Goal: Information Seeking & Learning: Learn about a topic

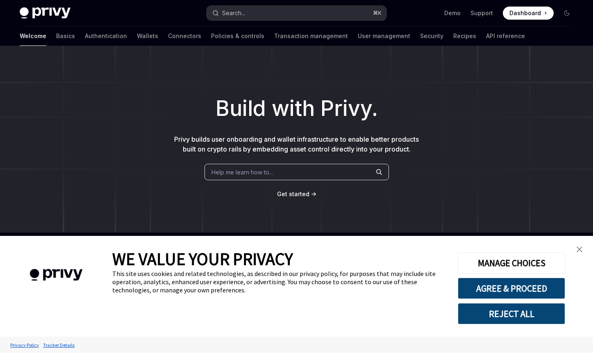
click at [322, 13] on button "Search... ⌘ K" at bounding box center [297, 13] width 180 height 15
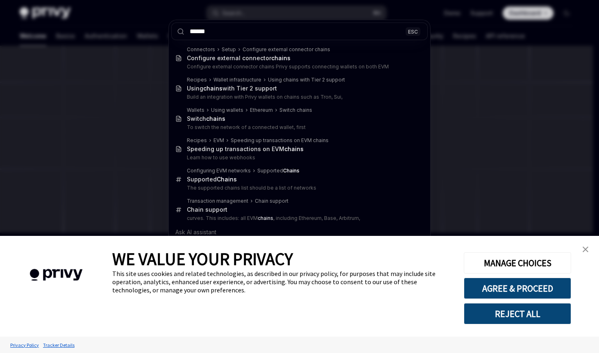
type input "******"
click at [139, 86] on div "****** ESC Connectors Setup Configure external connector chains Configure exter…" at bounding box center [299, 176] width 599 height 353
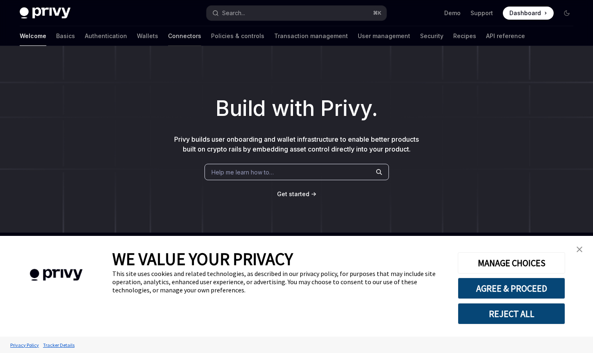
click at [168, 39] on link "Connectors" at bounding box center [184, 36] width 33 height 20
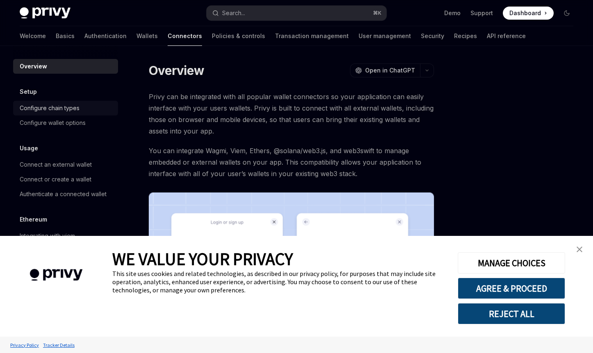
click at [57, 113] on div "Configure chain types" at bounding box center [50, 108] width 60 height 10
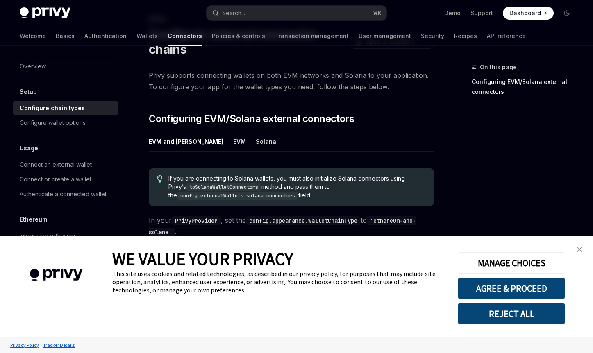
scroll to position [49, 0]
click at [583, 250] on link "close banner" at bounding box center [580, 249] width 16 height 16
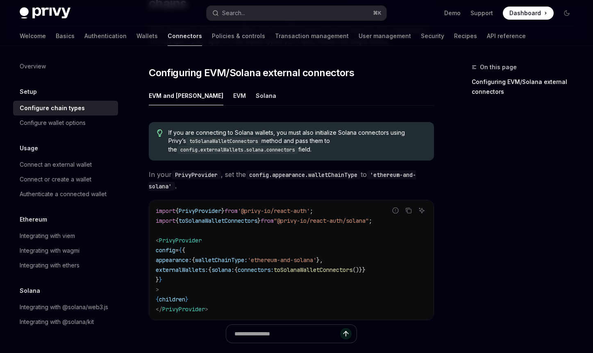
scroll to position [104, 0]
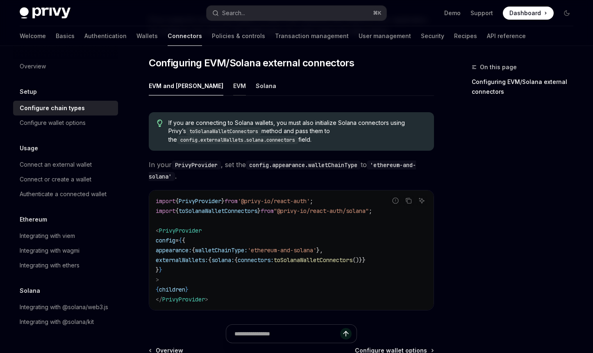
click at [233, 90] on button "EVM" at bounding box center [239, 85] width 13 height 19
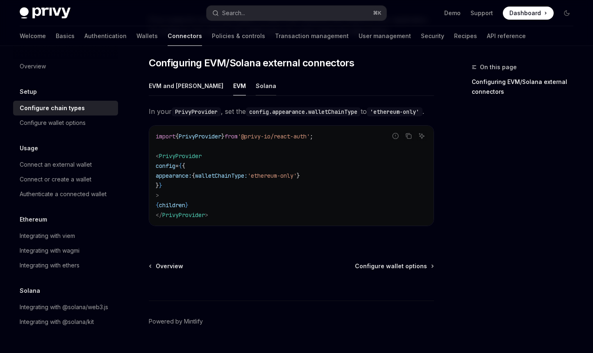
click at [256, 90] on button "Solana" at bounding box center [266, 85] width 20 height 19
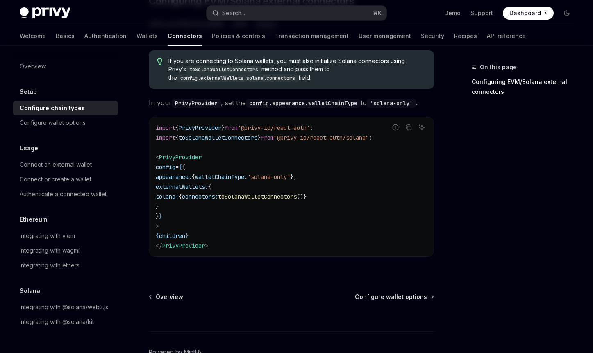
scroll to position [173, 0]
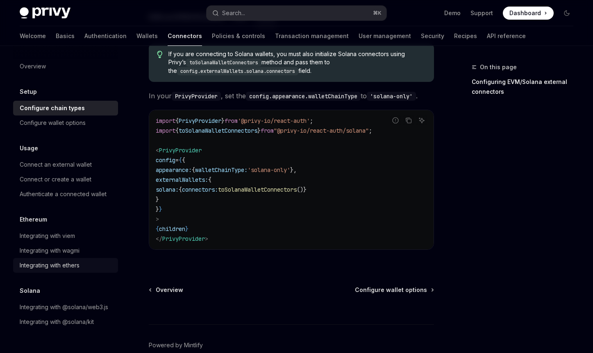
click at [61, 260] on link "Integrating with ethers" at bounding box center [65, 265] width 105 height 15
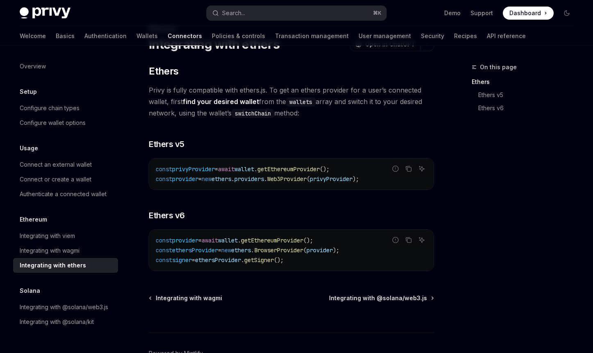
scroll to position [78, 0]
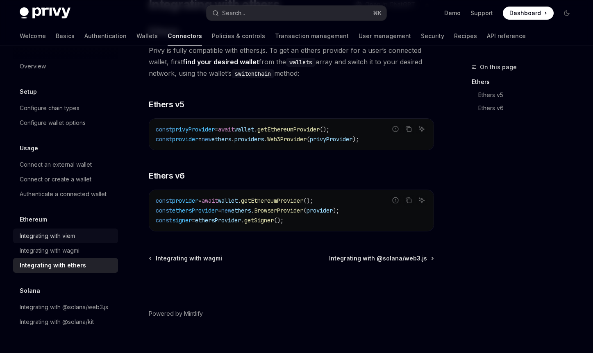
click at [55, 241] on div "Integrating with viem" at bounding box center [47, 236] width 55 height 10
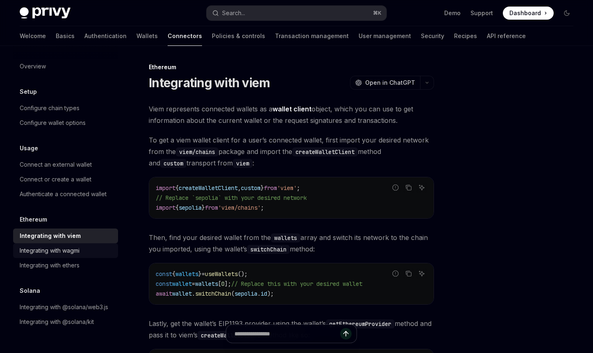
click at [56, 251] on div "Integrating with wagmi" at bounding box center [50, 251] width 60 height 10
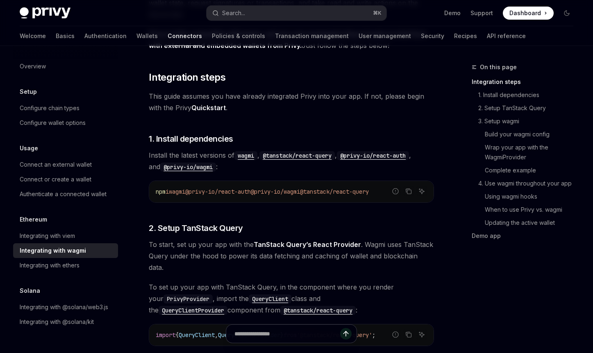
scroll to position [32, 0]
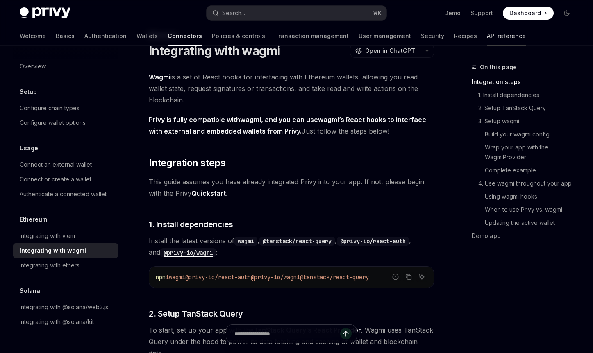
click at [487, 40] on link "API reference" at bounding box center [506, 36] width 39 height 20
click at [51, 113] on link "Configure chain types" at bounding box center [65, 108] width 105 height 15
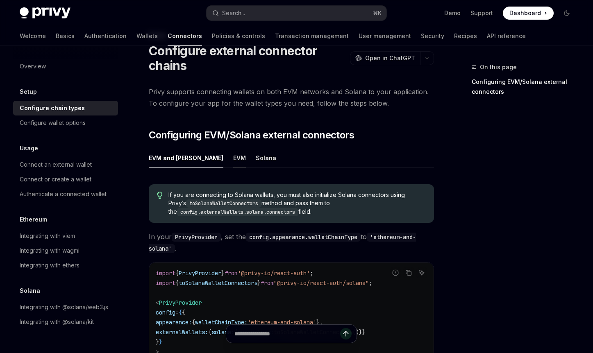
click at [233, 159] on button "EVM" at bounding box center [239, 157] width 13 height 19
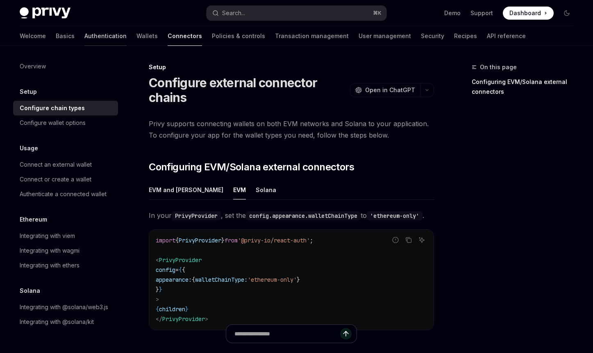
drag, startPoint x: 157, startPoint y: 123, endPoint x: 54, endPoint y: 37, distance: 134.0
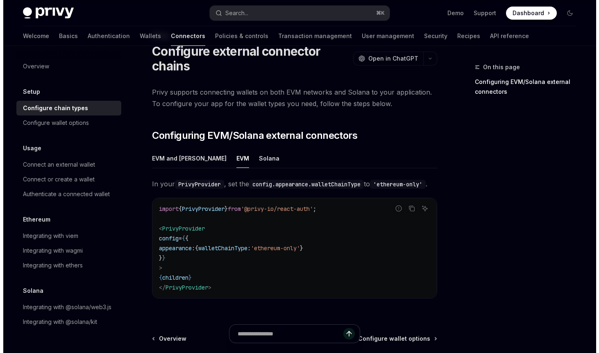
scroll to position [32, 0]
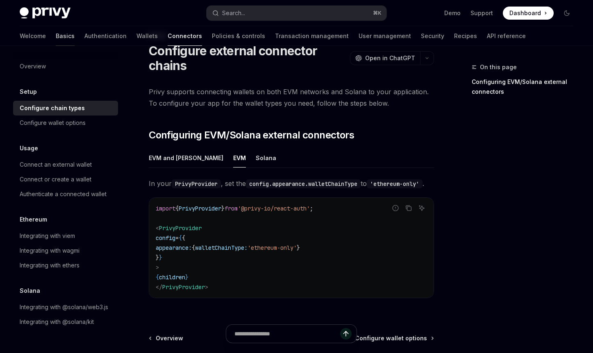
click at [56, 29] on link "Basics" at bounding box center [65, 36] width 19 height 20
type textarea "*"
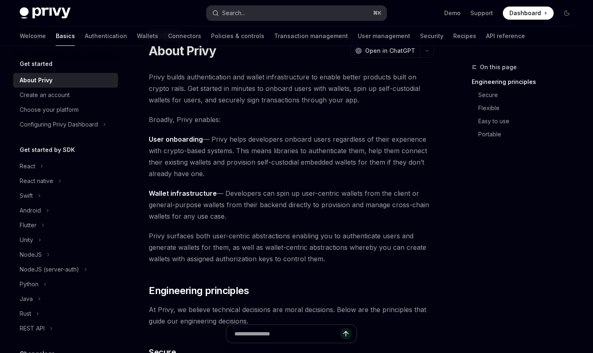
click at [264, 13] on button "Search... ⌘ K" at bounding box center [297, 13] width 180 height 15
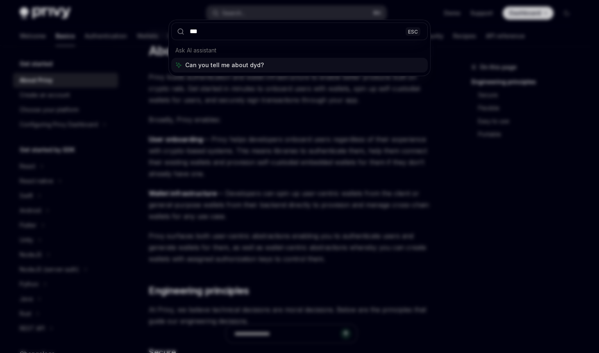
type input "****"
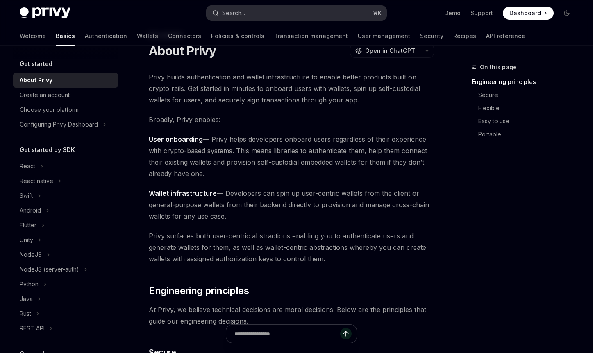
click at [290, 16] on button "Search... ⌘ K" at bounding box center [297, 13] width 180 height 15
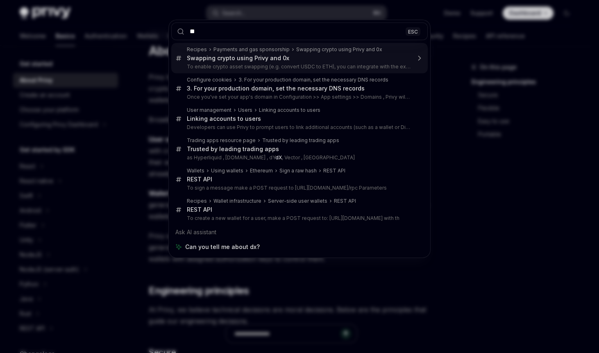
type input "*"
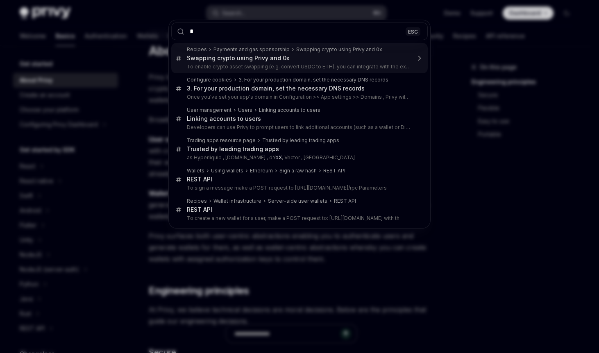
type textarea "*"
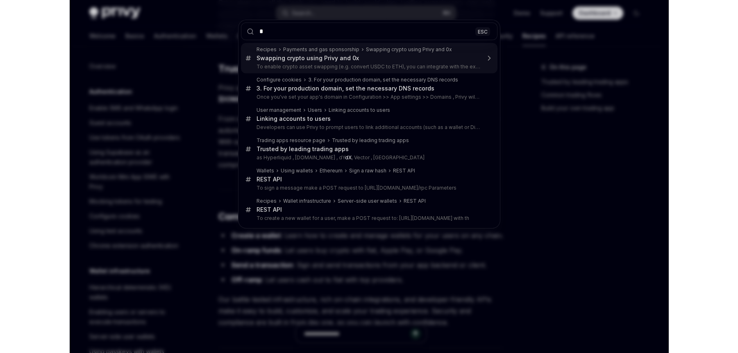
scroll to position [789, 0]
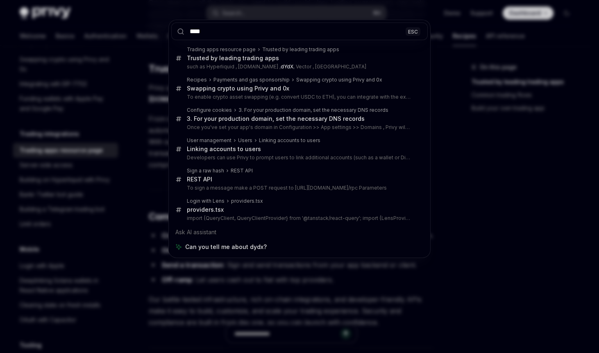
type input "****"
click at [446, 168] on div "**** ESC Trading apps resource page Trusted by leading trading apps Trusted by …" at bounding box center [299, 176] width 599 height 353
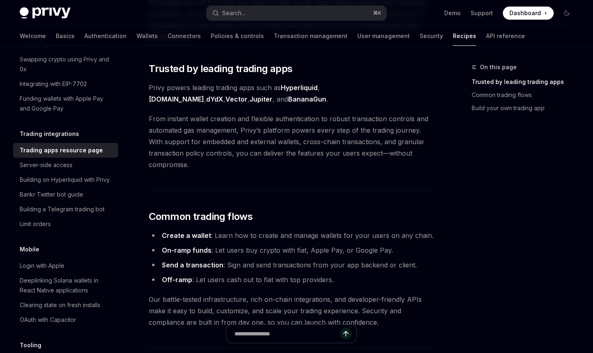
type textarea "*"
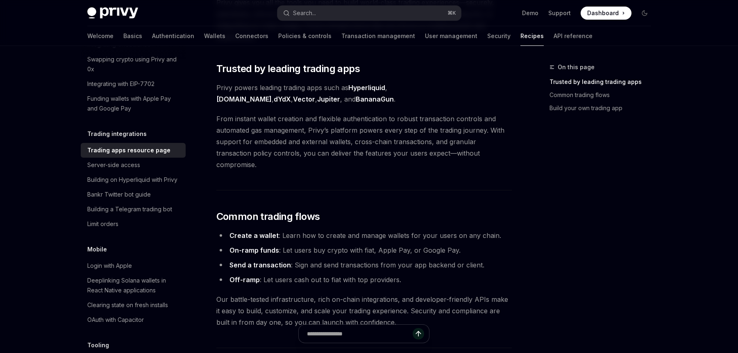
click at [593, 14] on span at bounding box center [606, 13] width 51 height 13
